Goal: Information Seeking & Learning: Learn about a topic

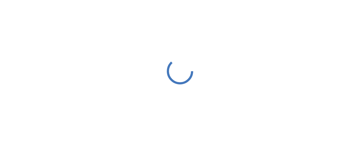
click at [210, 102] on div at bounding box center [180, 71] width 360 height 142
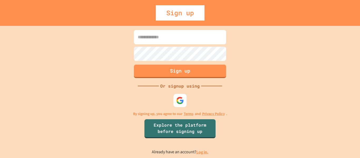
click at [206, 153] on link "Log in." at bounding box center [203, 152] width 12 height 6
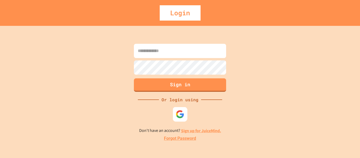
click at [184, 115] on div at bounding box center [180, 114] width 15 height 15
click at [184, 55] on input at bounding box center [180, 51] width 92 height 14
type input "**********"
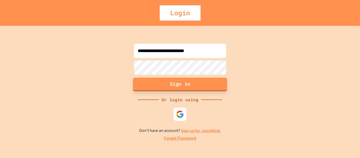
click at [185, 88] on button "Sign in" at bounding box center [180, 85] width 94 height 14
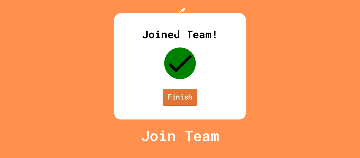
click at [185, 106] on link "Finish" at bounding box center [180, 97] width 35 height 17
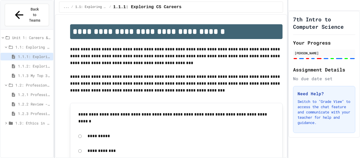
click at [30, 120] on span "1.3: Ethics in Computing" at bounding box center [33, 123] width 36 height 6
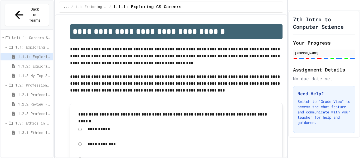
click at [35, 130] on span "1.3.1 Ethics in Computer Science" at bounding box center [34, 133] width 33 height 6
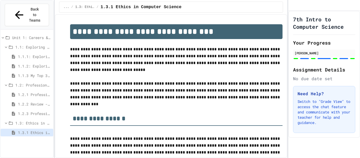
click at [44, 111] on span "1.2.3 Professional Communication Challenge" at bounding box center [34, 114] width 33 height 6
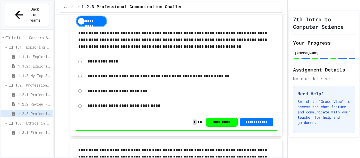
scroll to position [114, 0]
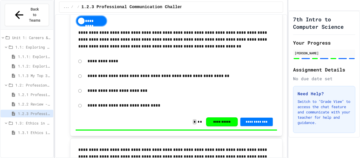
click at [16, 130] on icon at bounding box center [13, 132] width 5 height 5
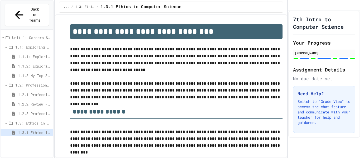
click at [21, 120] on span "1.3: Ethics in Computing" at bounding box center [33, 123] width 36 height 6
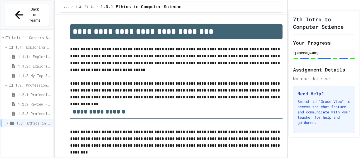
click at [21, 120] on span "1.3: Ethics in Computing" at bounding box center [33, 123] width 35 height 6
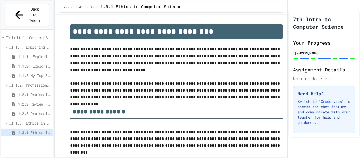
click at [45, 130] on span "1.3.1 Ethics in Computer Science" at bounding box center [34, 133] width 33 height 6
